Goal: Task Accomplishment & Management: Use online tool/utility

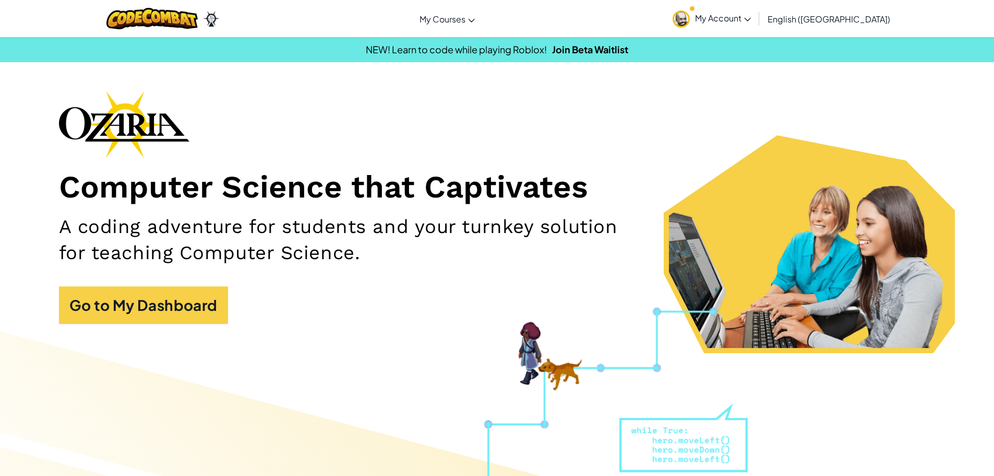
click at [756, 26] on link "My Account" at bounding box center [712, 18] width 89 height 33
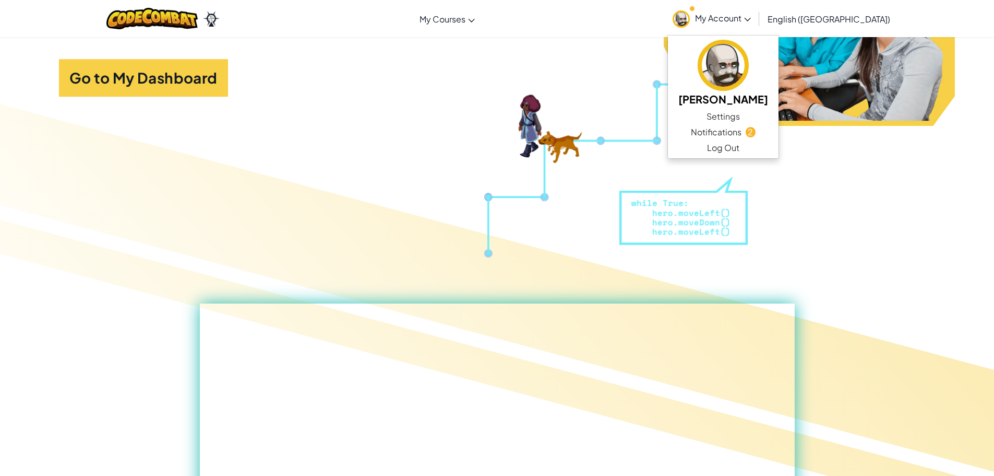
scroll to position [261, 0]
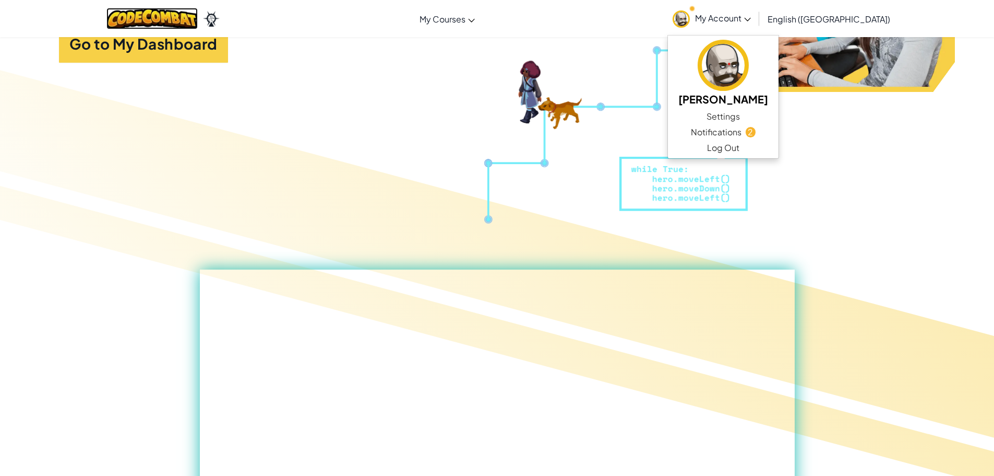
click at [132, 15] on img at bounding box center [151, 18] width 91 height 21
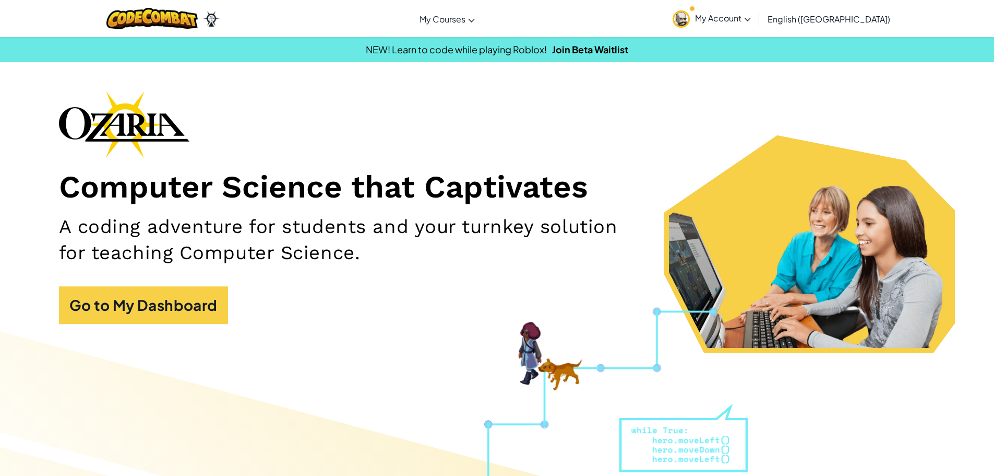
click at [85, 326] on div "Computer Science that Captivates A coding adventure for students and your turnk…" at bounding box center [497, 212] width 877 height 243
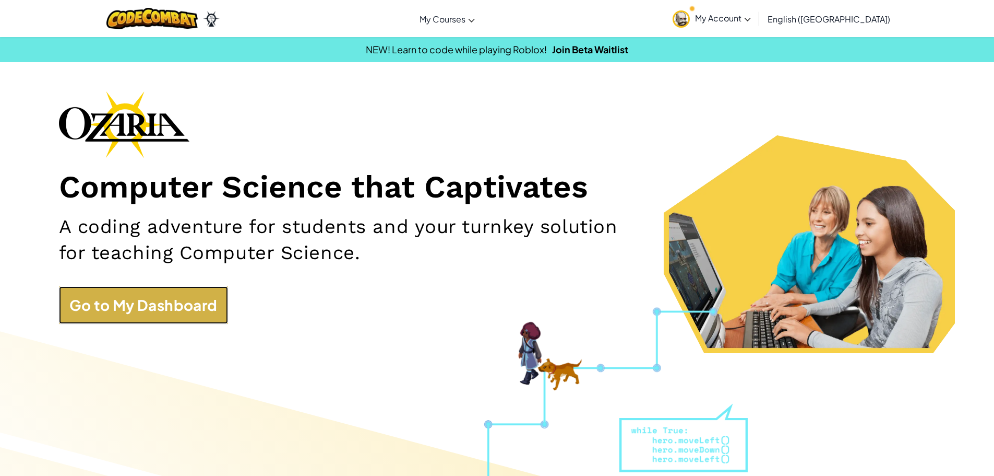
click at [95, 319] on link "Go to My Dashboard" at bounding box center [143, 305] width 169 height 38
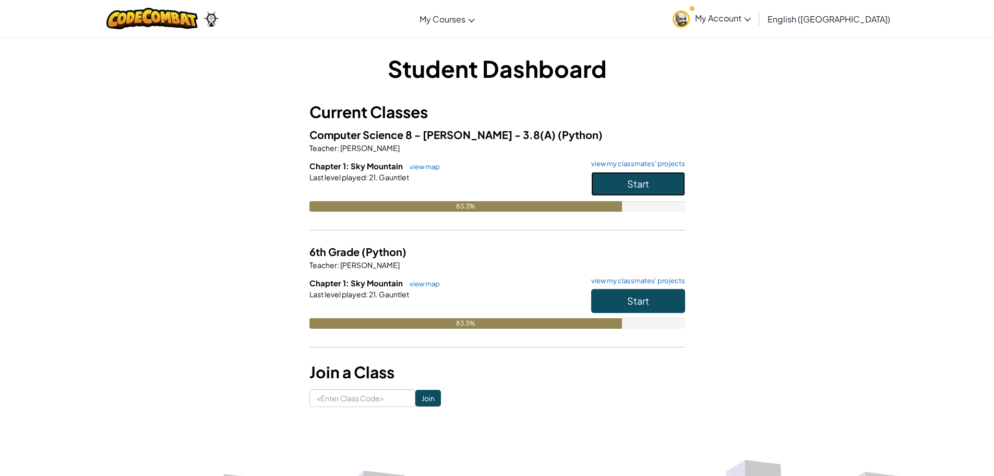
click at [637, 183] on span "Start" at bounding box center [638, 183] width 22 height 12
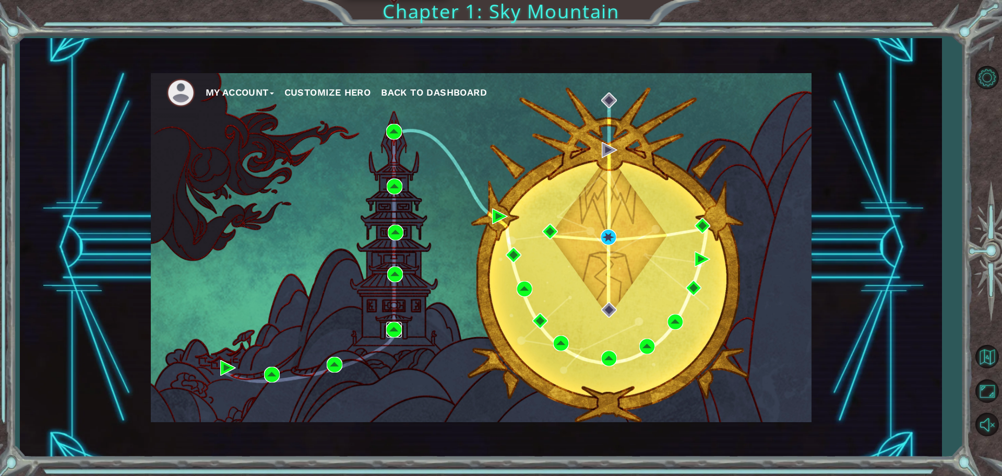
click at [394, 323] on img at bounding box center [394, 330] width 16 height 16
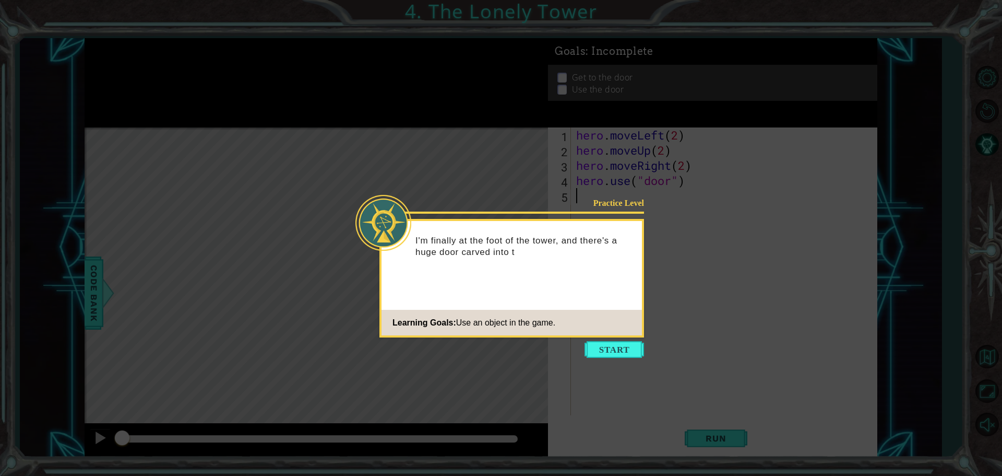
click at [631, 348] on button "Start" at bounding box center [615, 349] width 60 height 17
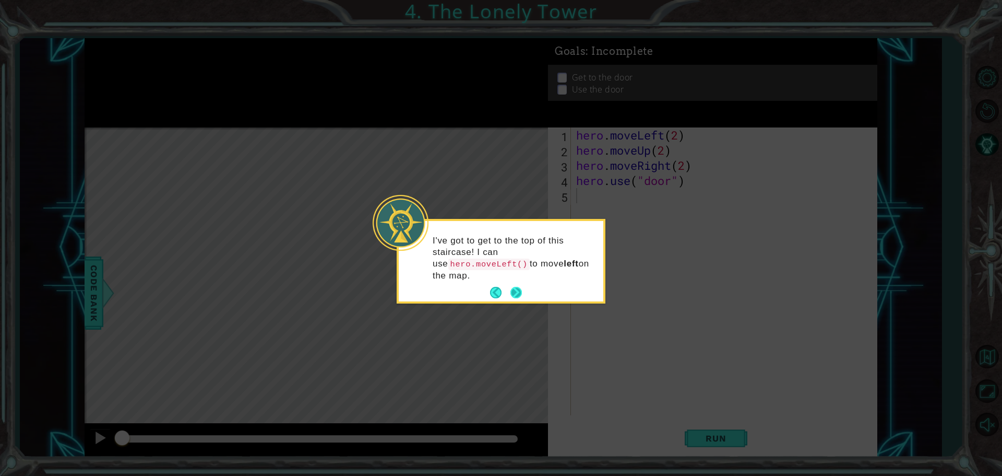
click at [517, 284] on button "Next" at bounding box center [516, 292] width 16 height 16
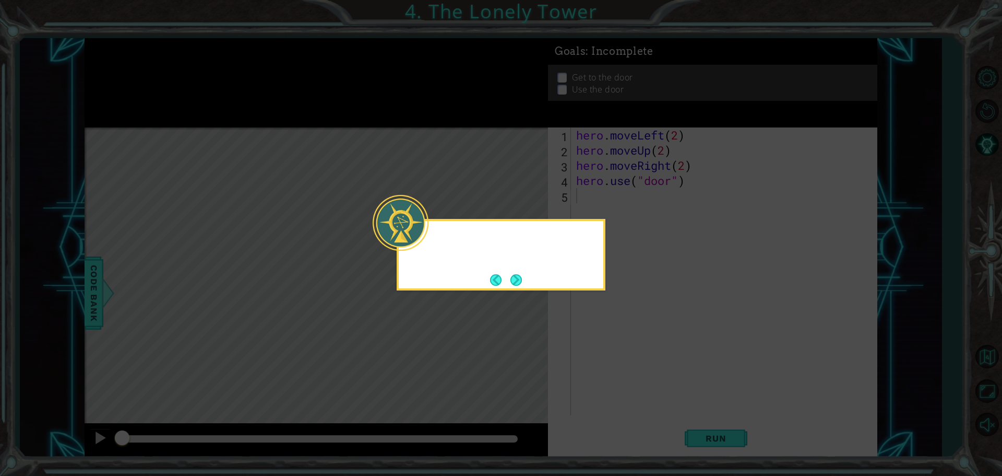
click at [517, 274] on button "Next" at bounding box center [516, 280] width 12 height 12
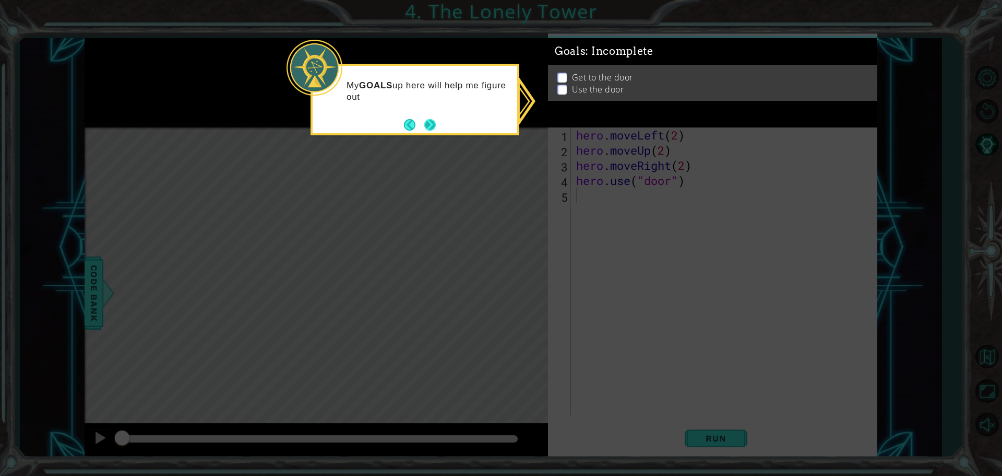
click at [439, 121] on div "My GOALS up here will help me figure out" at bounding box center [415, 96] width 205 height 53
click at [428, 128] on button "Next" at bounding box center [430, 124] width 18 height 18
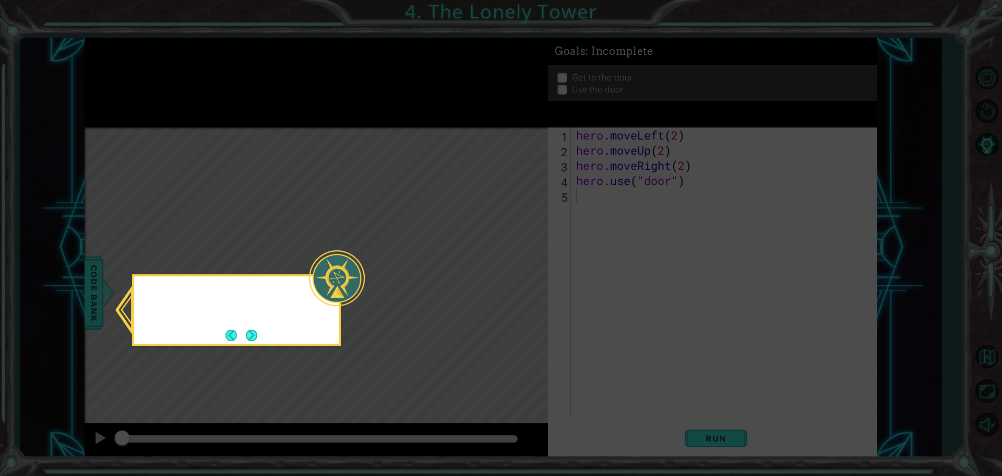
click at [428, 128] on icon at bounding box center [501, 238] width 1002 height 476
click at [252, 330] on button "Next" at bounding box center [251, 334] width 11 height 11
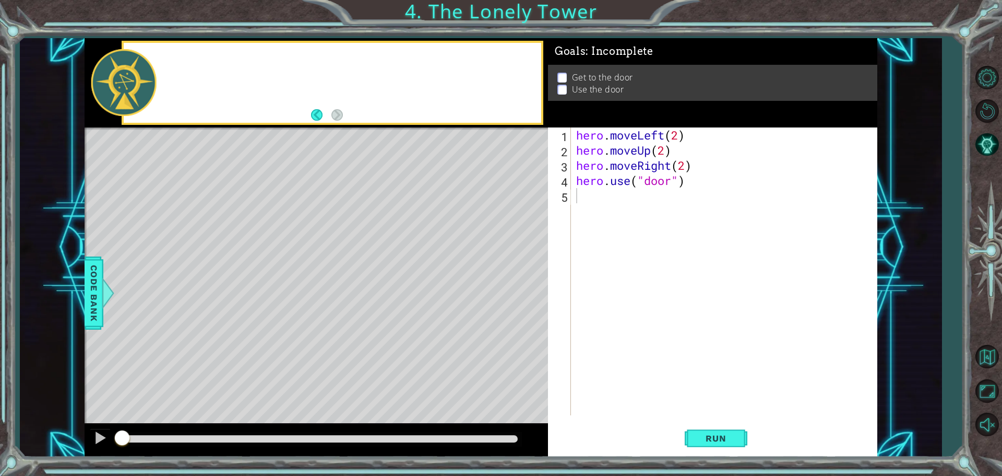
click at [252, 330] on div "Level Map" at bounding box center [326, 280] width 482 height 307
click at [720, 438] on span "Run" at bounding box center [715, 438] width 41 height 10
